Goal: Task Accomplishment & Management: Complete application form

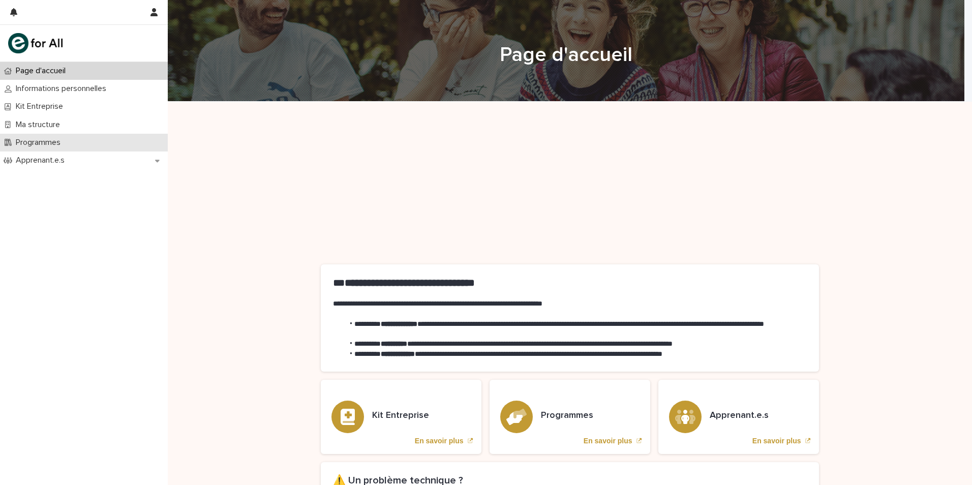
click at [32, 146] on p "Programmes" at bounding box center [40, 143] width 57 height 10
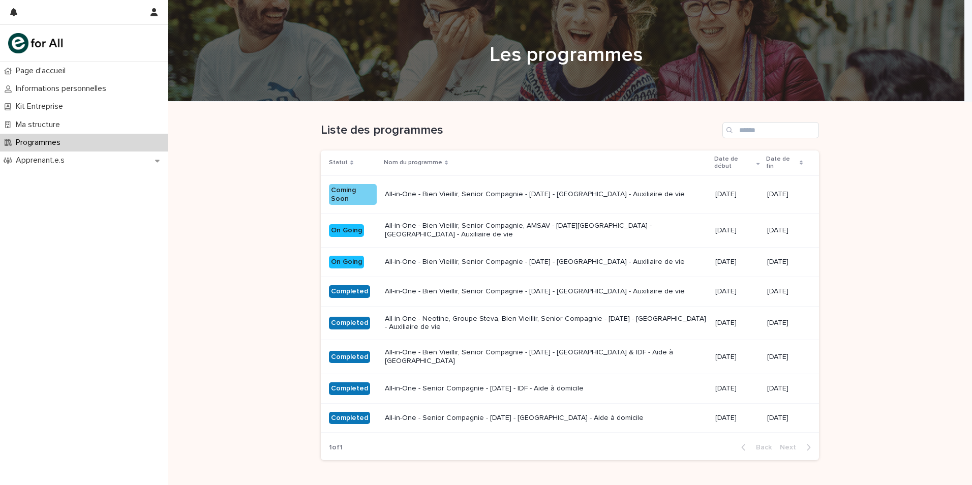
click at [439, 190] on div "All-in-One - Bien Vieillir, Senior Compagnie - [DATE] - [GEOGRAPHIC_DATA] - Aux…" at bounding box center [546, 193] width 322 height 11
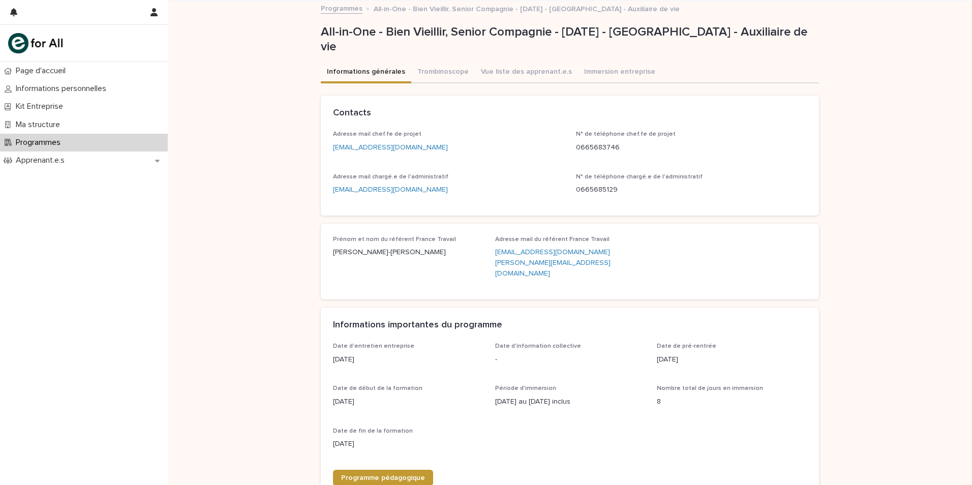
click at [60, 143] on p "Programmes" at bounding box center [40, 143] width 57 height 10
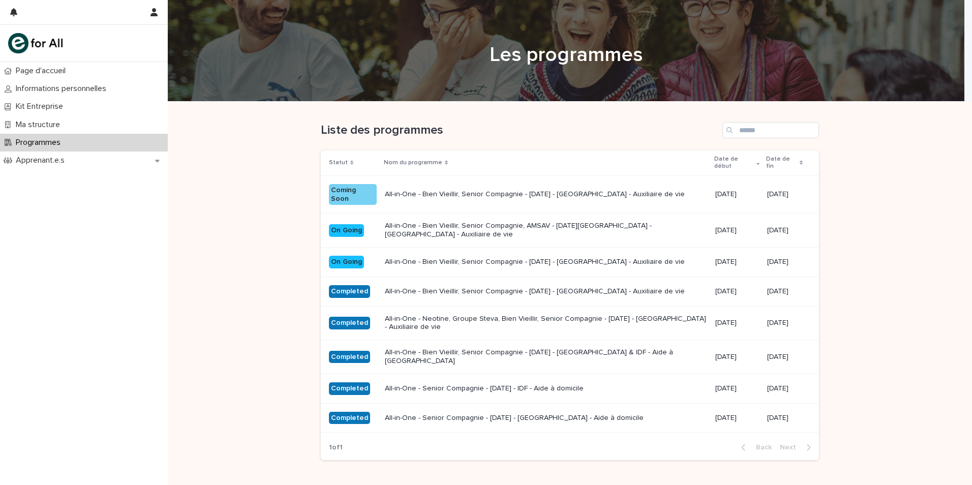
click at [454, 248] on td "All-in-One - Bien Vieillir, Senior Compagnie - [DATE] - [GEOGRAPHIC_DATA] - Aux…" at bounding box center [546, 261] width 331 height 29
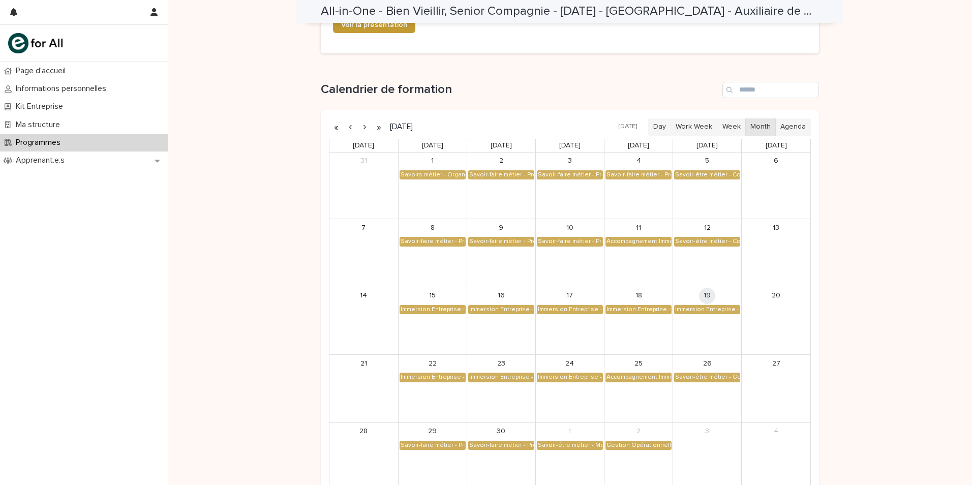
scroll to position [553, 0]
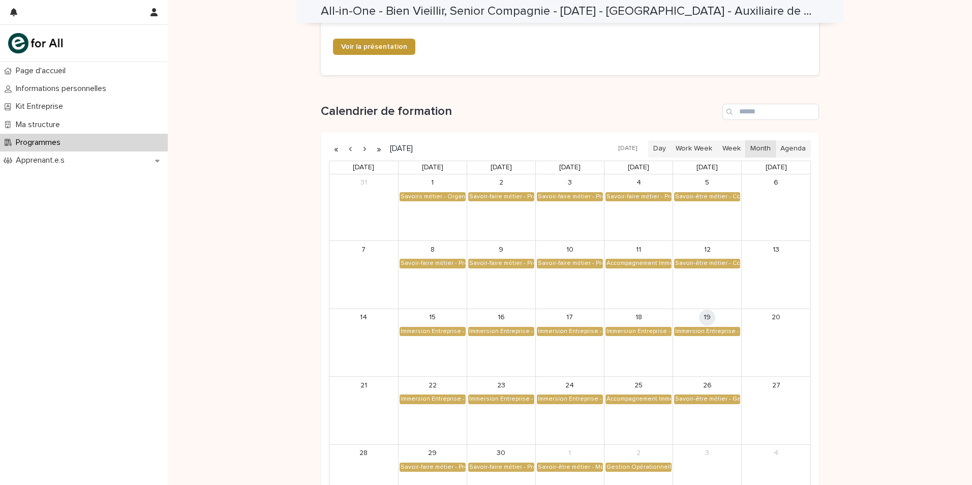
click at [362, 141] on button "button" at bounding box center [364, 149] width 14 height 16
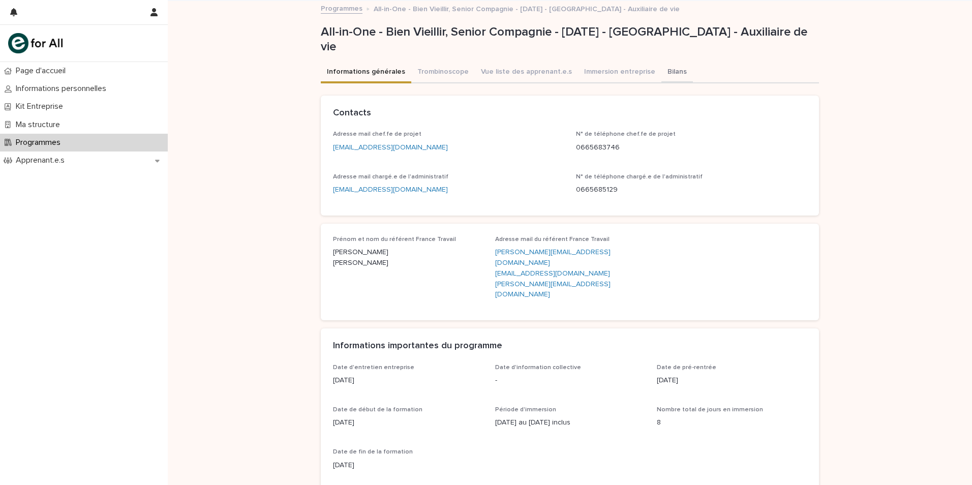
click at [662, 69] on button "Bilans" at bounding box center [678, 72] width 32 height 21
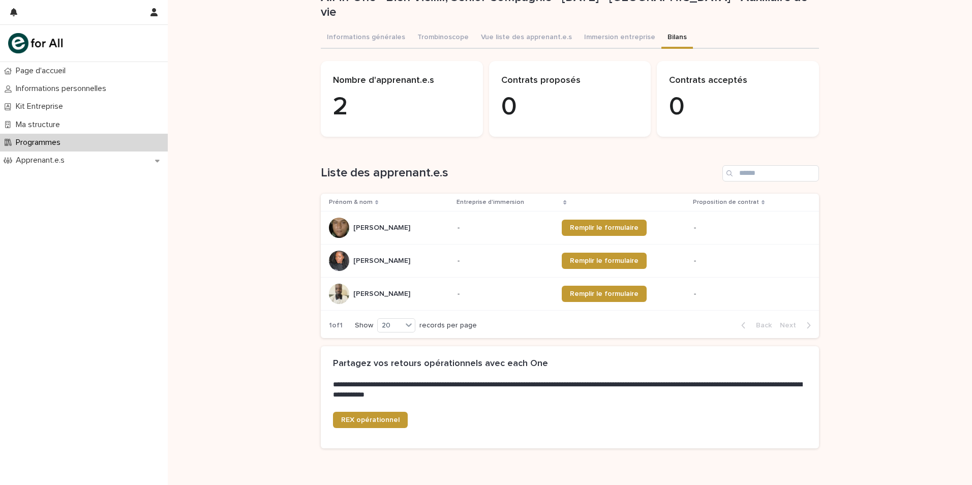
scroll to position [51, 0]
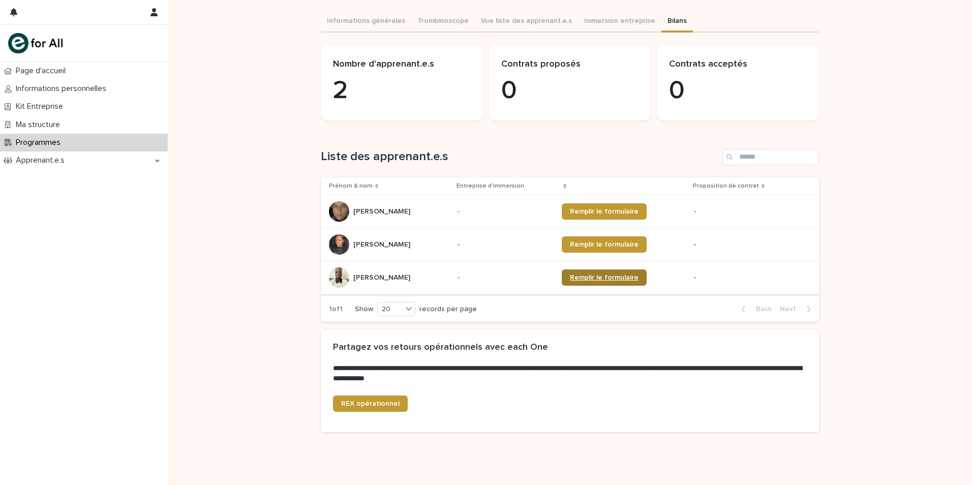
click at [607, 275] on span "Remplir le formulaire" at bounding box center [604, 277] width 69 height 7
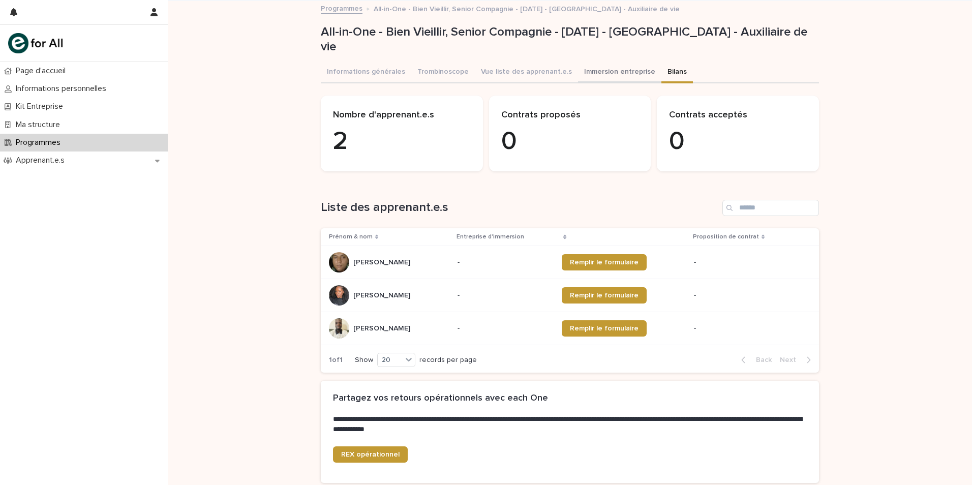
click at [595, 77] on button "Immersion entreprise" at bounding box center [619, 72] width 83 height 21
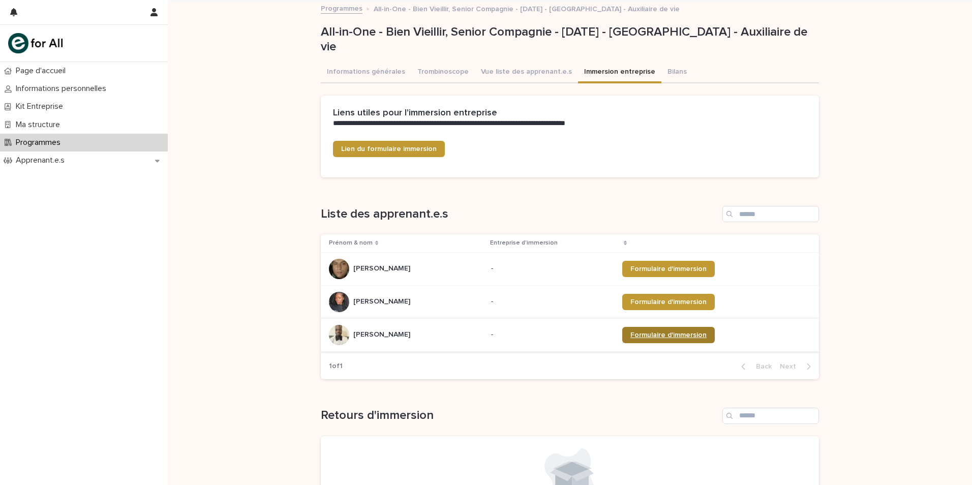
click at [686, 332] on span "Formulaire d'immersion" at bounding box center [669, 335] width 76 height 7
